Goal: Check status: Check status

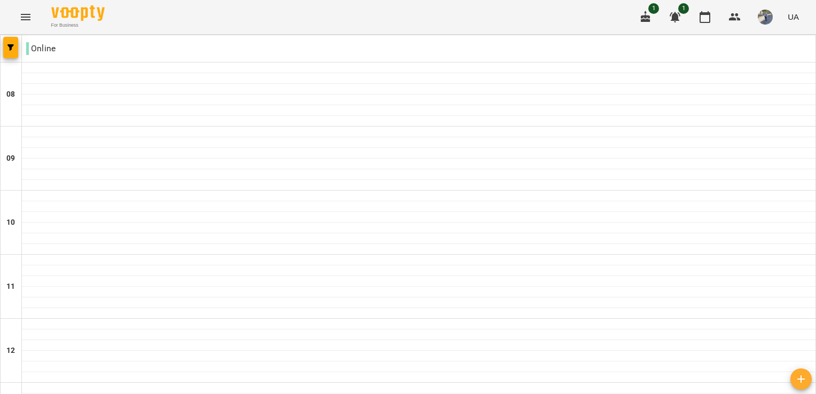
scroll to position [449, 0]
drag, startPoint x: 0, startPoint y: 0, endPoint x: 381, endPoint y: 201, distance: 430.4
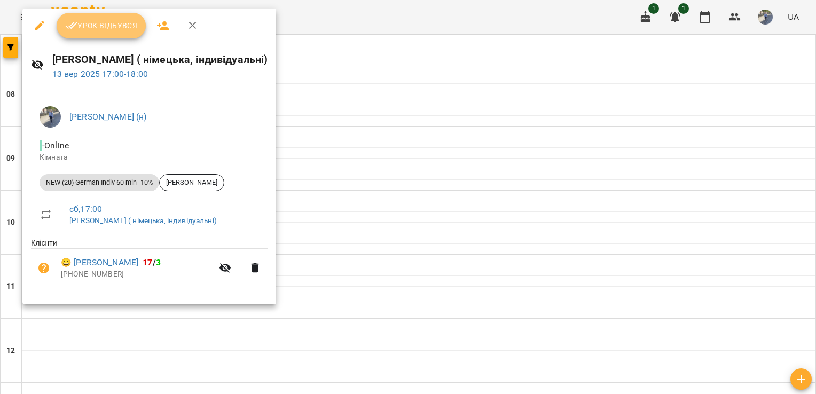
click at [119, 23] on span "Урок відбувся" at bounding box center [101, 25] width 73 height 13
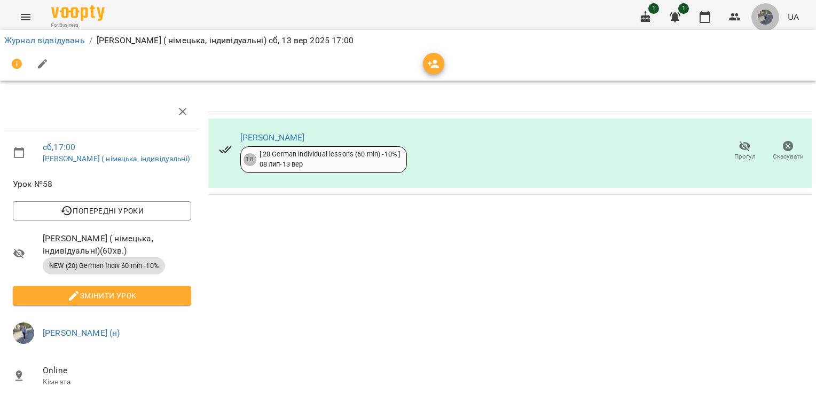
click at [767, 18] on img "button" at bounding box center [765, 17] width 15 height 15
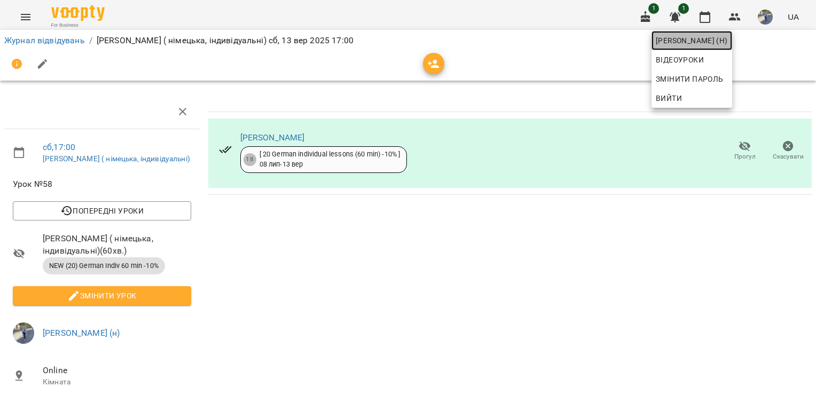
click at [728, 38] on span "[PERSON_NAME] (н)" at bounding box center [692, 40] width 72 height 13
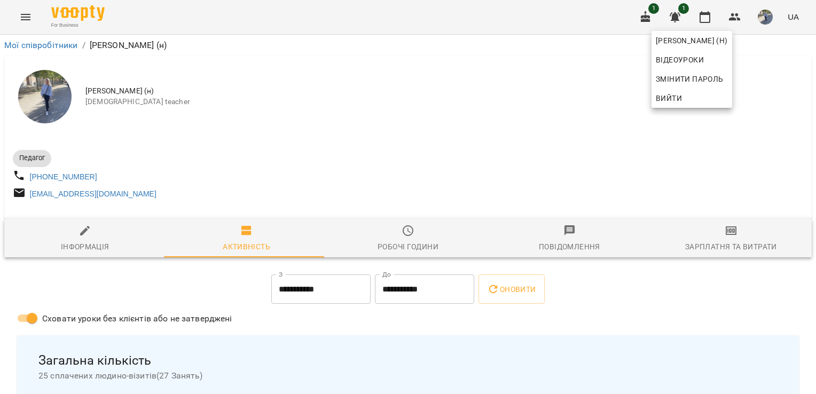
click at [550, 94] on div at bounding box center [408, 197] width 816 height 394
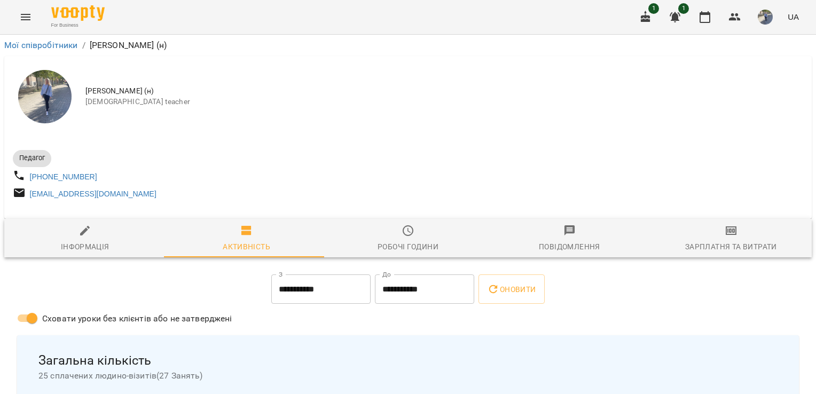
click at [758, 19] on img "button" at bounding box center [765, 17] width 15 height 15
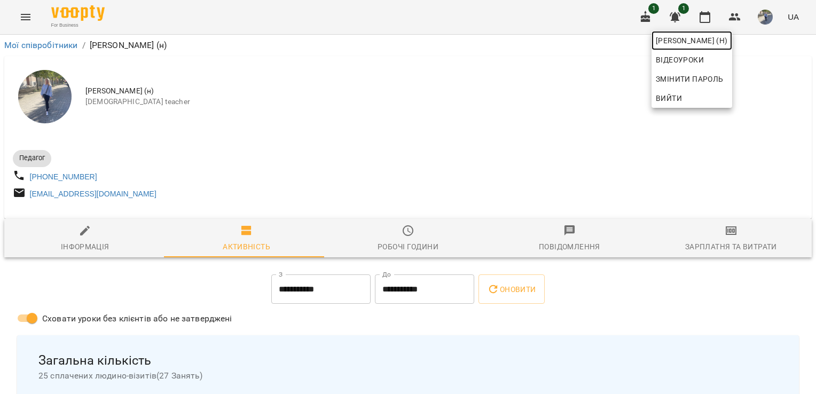
click at [728, 41] on span "[PERSON_NAME] (н)" at bounding box center [692, 40] width 72 height 13
drag, startPoint x: 14, startPoint y: 16, endPoint x: 32, endPoint y: 17, distance: 17.1
click at [32, 17] on div at bounding box center [408, 197] width 816 height 394
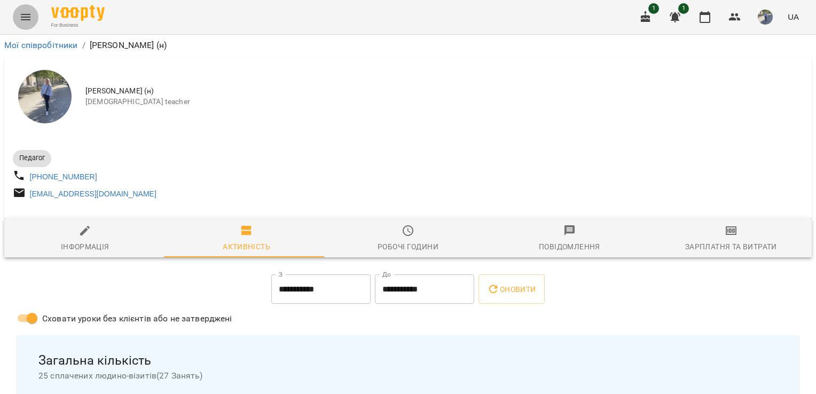
click at [29, 22] on icon "Menu" at bounding box center [25, 17] width 13 height 13
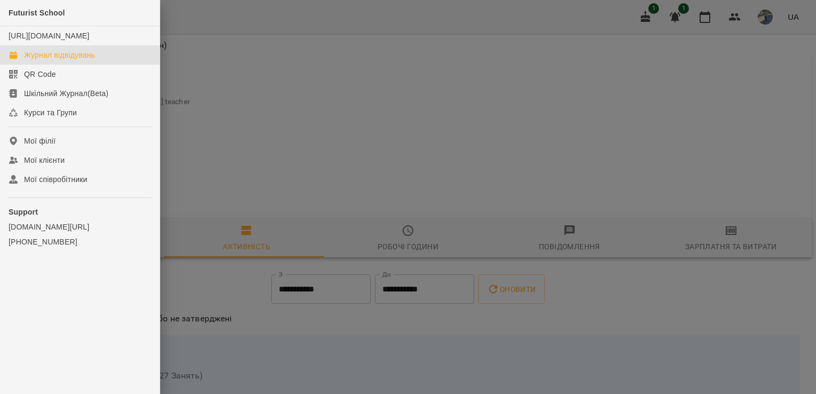
click at [56, 65] on link "Журнал відвідувань" at bounding box center [80, 54] width 160 height 19
